Goal: Check status: Check status

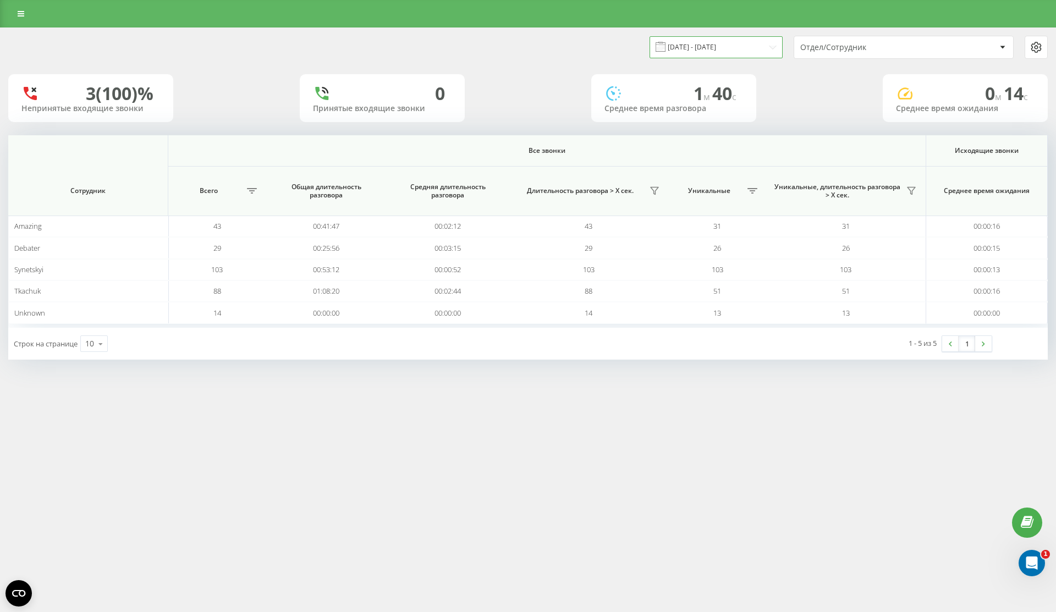
click at [689, 51] on input "[DATE] - [DATE]" at bounding box center [716, 46] width 133 height 21
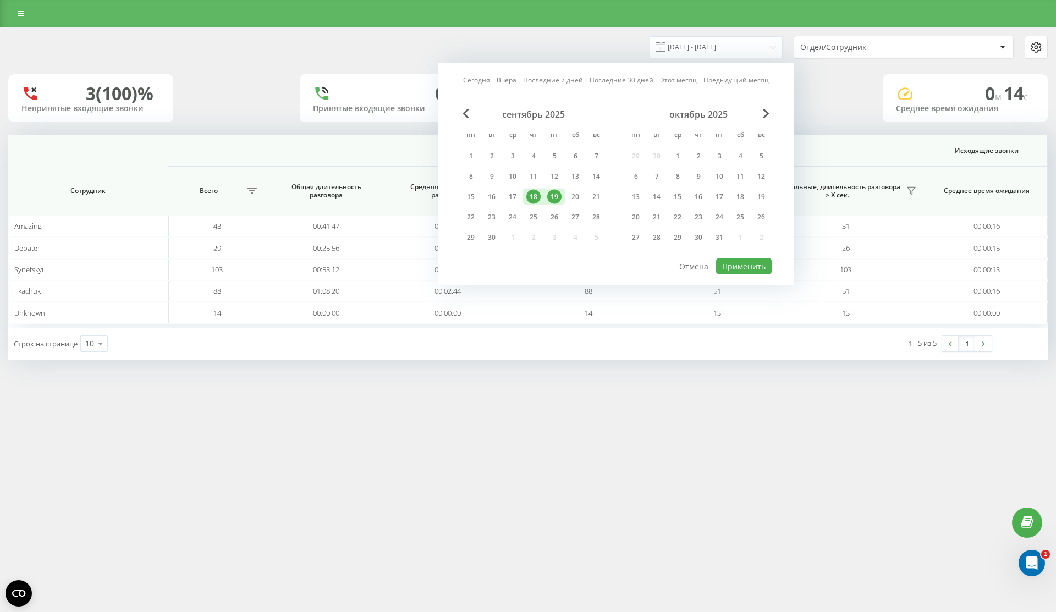
click at [557, 200] on div "19" at bounding box center [554, 197] width 14 height 14
click at [747, 262] on button "Применить" at bounding box center [744, 267] width 56 height 16
type input "19.09.2025 - 19.09.2025"
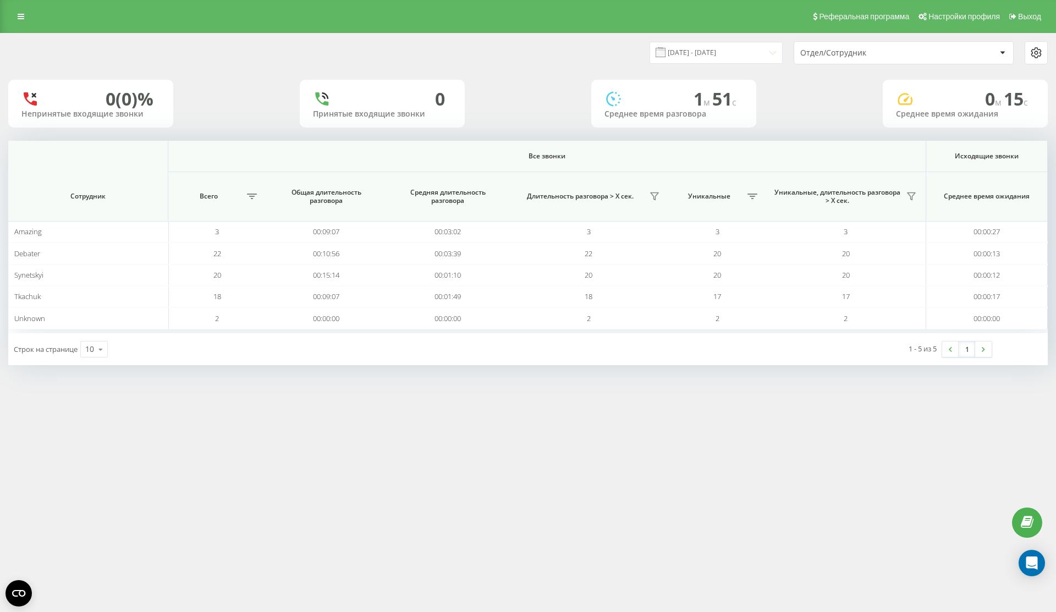
click at [912, 190] on button at bounding box center [912, 197] width 18 height 18
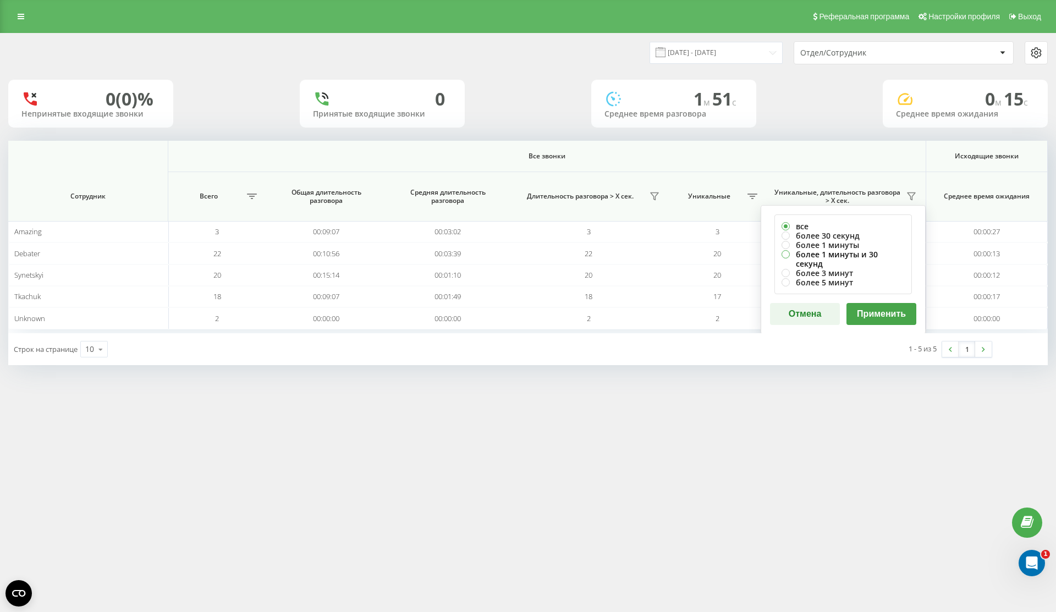
click at [871, 255] on label "более 1 минуты и 30 секунд" at bounding box center [843, 259] width 123 height 19
radio input "true"
click at [871, 303] on button "Применить" at bounding box center [882, 314] width 70 height 22
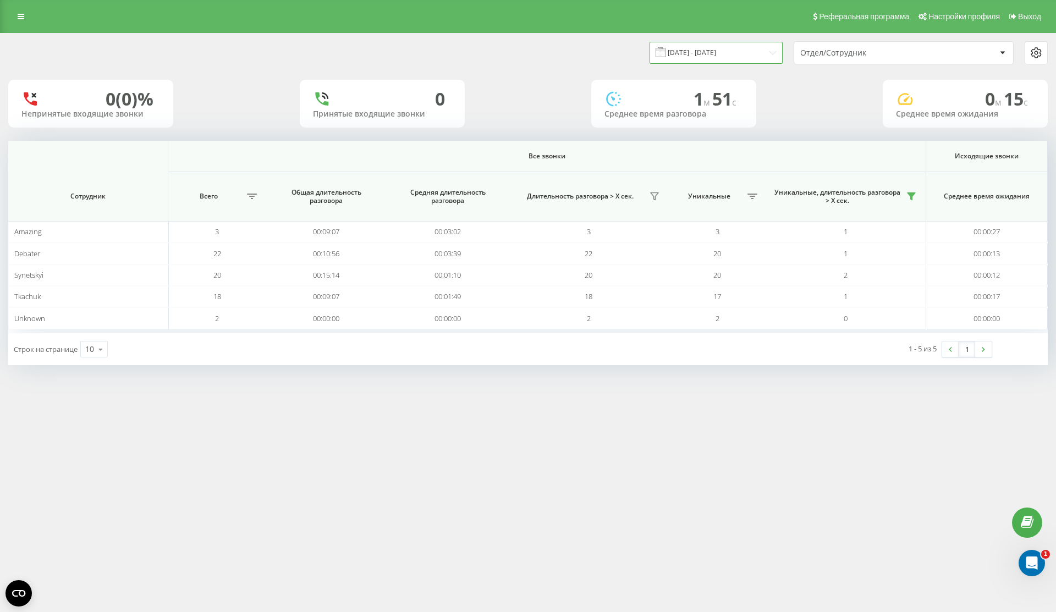
click at [712, 56] on input "[DATE] - [DATE]" at bounding box center [716, 52] width 133 height 21
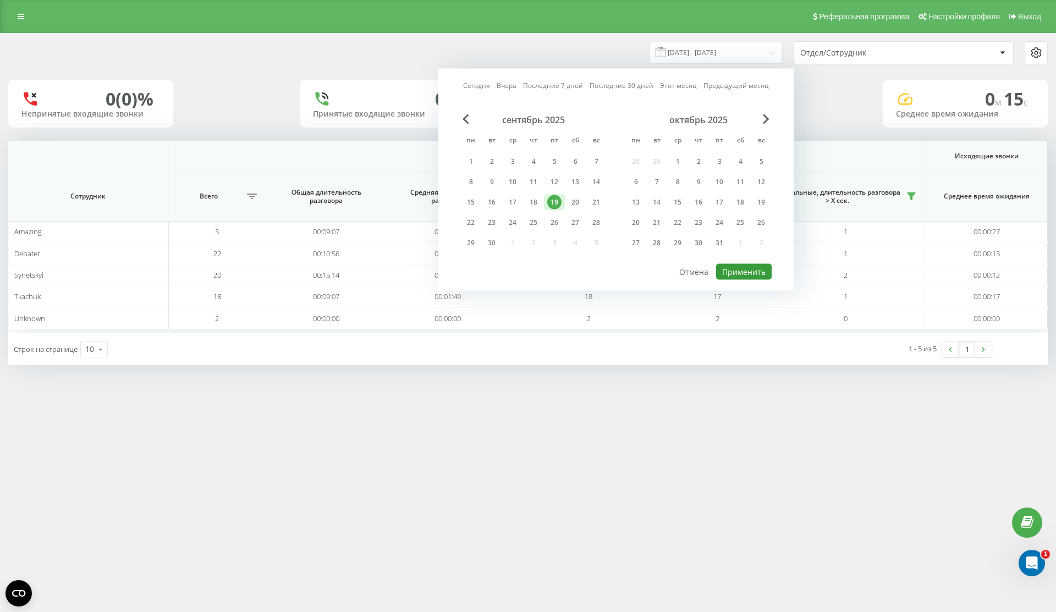
click at [755, 277] on button "Применить" at bounding box center [744, 272] width 56 height 16
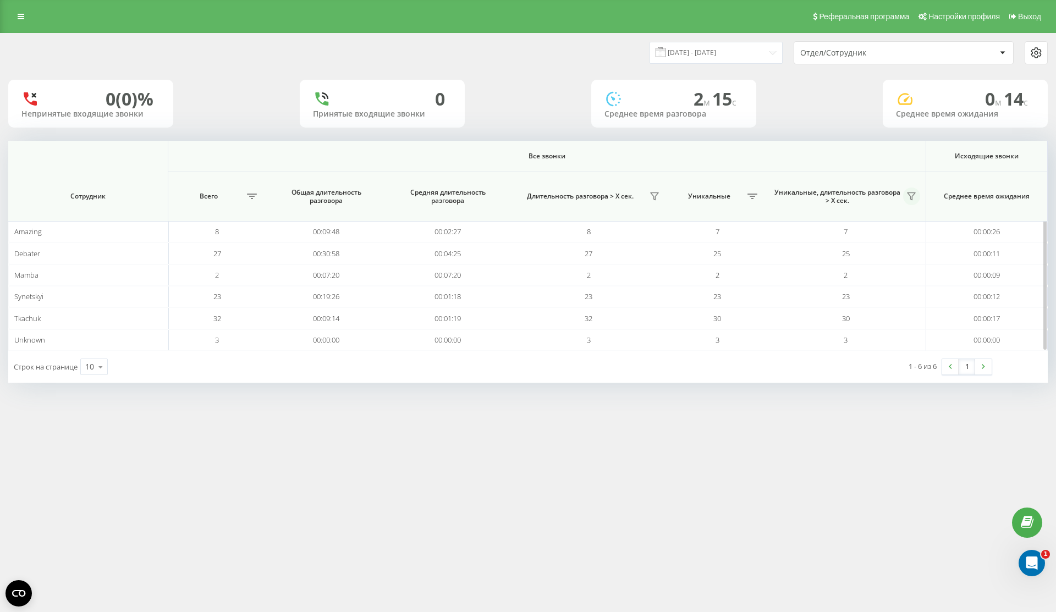
click at [914, 196] on icon at bounding box center [911, 196] width 9 height 9
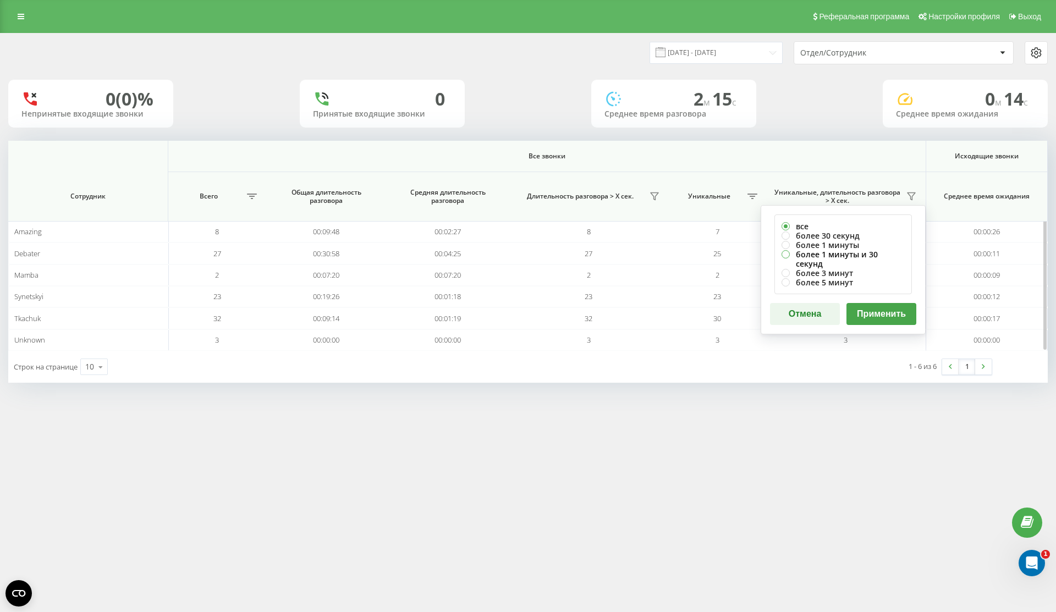
click at [862, 253] on label "более 1 минуты и 30 секунд" at bounding box center [843, 259] width 123 height 19
radio input "true"
click at [876, 292] on div "все более 30 секунд более 1 минуты более 1 минуты и 30 секунд более 3 минут бол…" at bounding box center [843, 269] width 165 height 129
click at [876, 303] on button "Применить" at bounding box center [882, 314] width 70 height 22
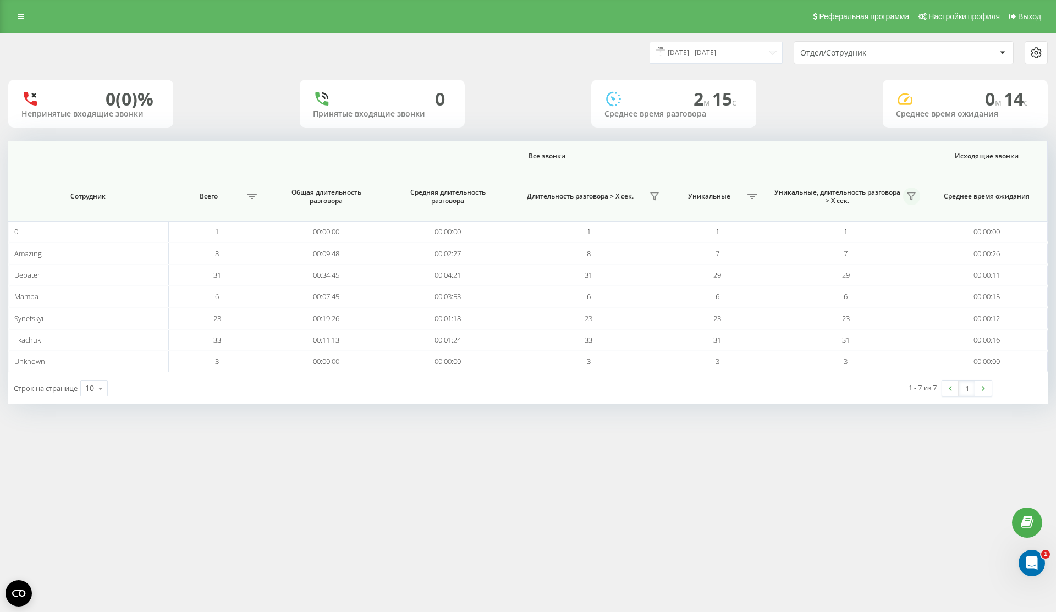
click at [911, 201] on button at bounding box center [912, 197] width 18 height 18
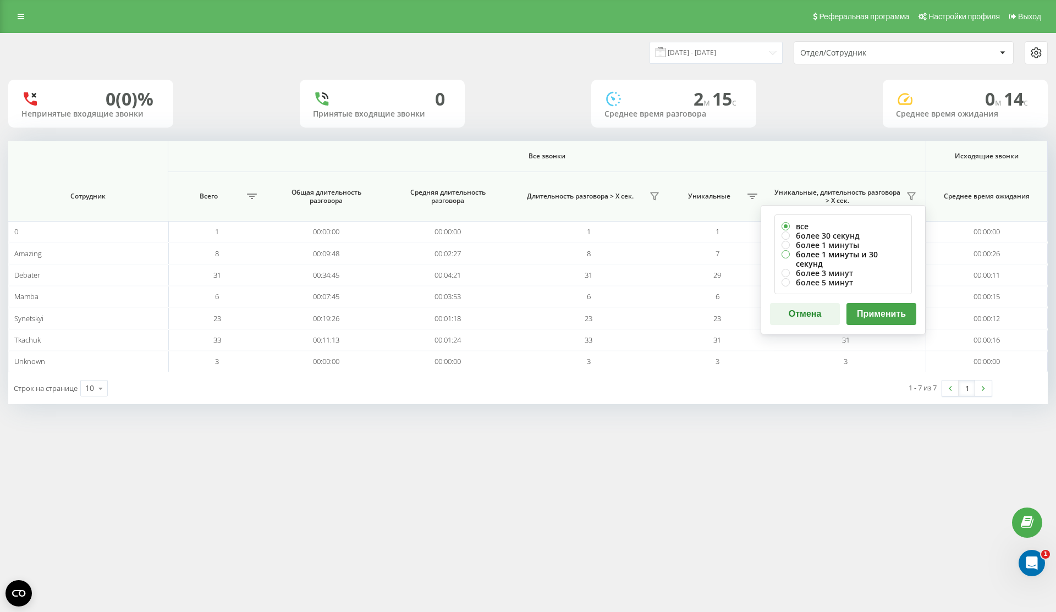
click at [879, 254] on label "более 1 минуты и 30 секунд" at bounding box center [843, 259] width 123 height 19
radio input "true"
click at [877, 306] on button "Применить" at bounding box center [882, 314] width 70 height 22
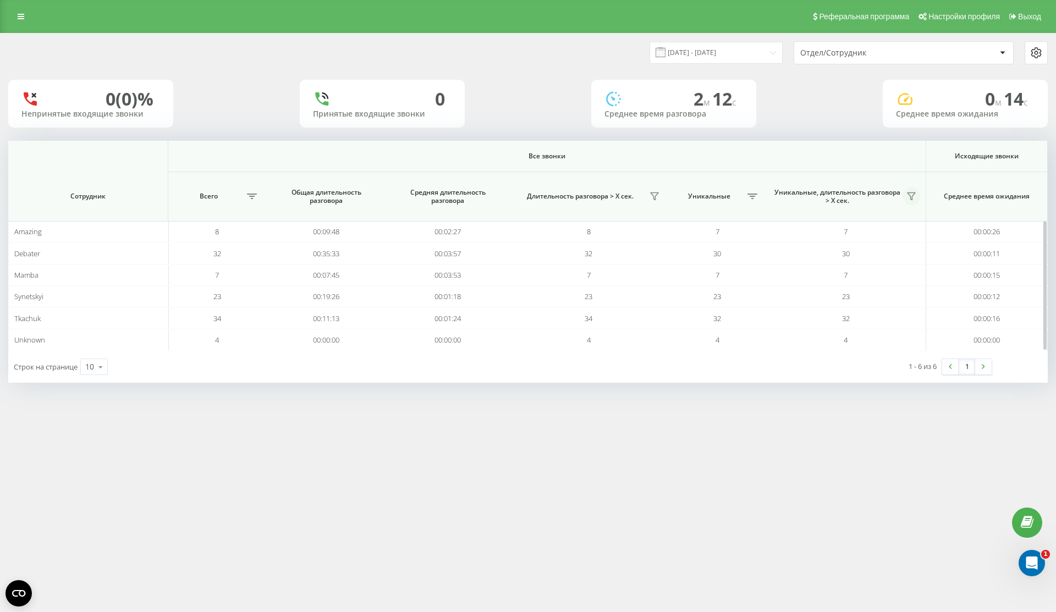
click at [915, 192] on icon at bounding box center [911, 196] width 9 height 9
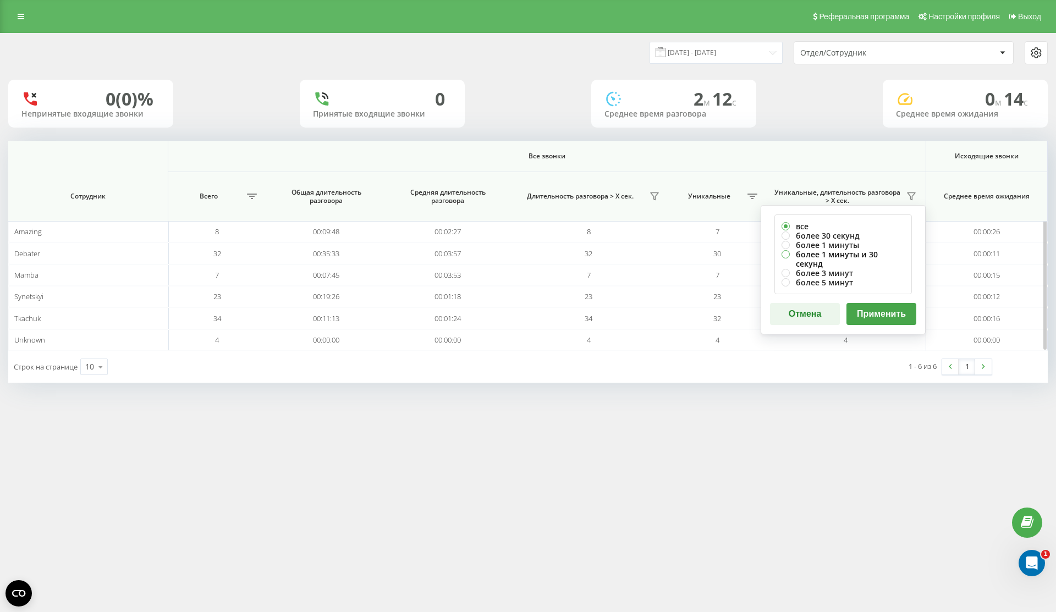
click at [874, 252] on label "более 1 минуты и 30 секунд" at bounding box center [843, 259] width 123 height 19
radio input "true"
click at [874, 303] on button "Применить" at bounding box center [882, 314] width 70 height 22
